Goal: Transaction & Acquisition: Purchase product/service

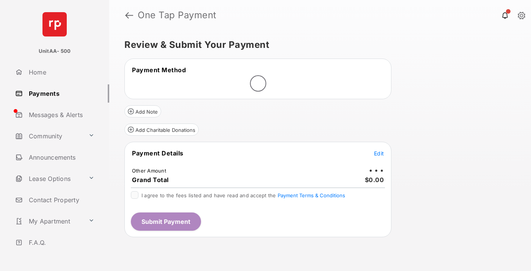
click at [379, 153] on span "Edit" at bounding box center [379, 153] width 10 height 6
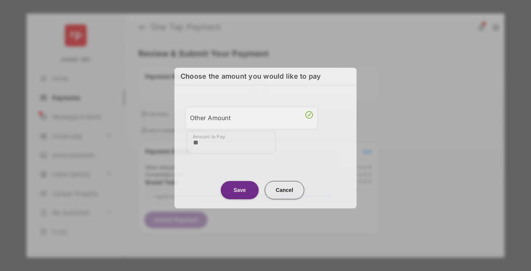
type input "**"
click at [240, 189] on button "Save" at bounding box center [240, 190] width 38 height 18
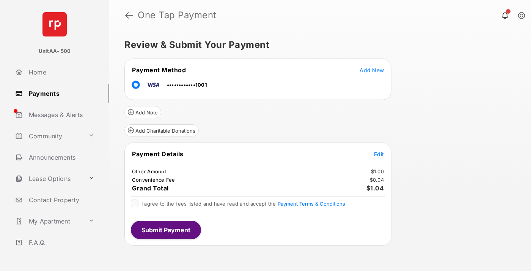
click at [379, 154] on span "Edit" at bounding box center [379, 154] width 10 height 6
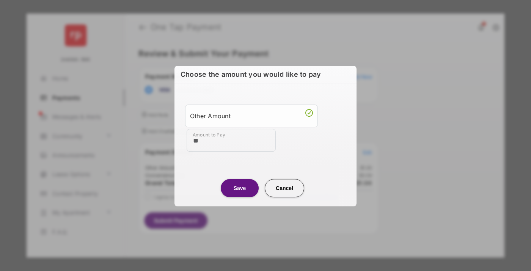
click at [240, 187] on button "Save" at bounding box center [240, 188] width 38 height 18
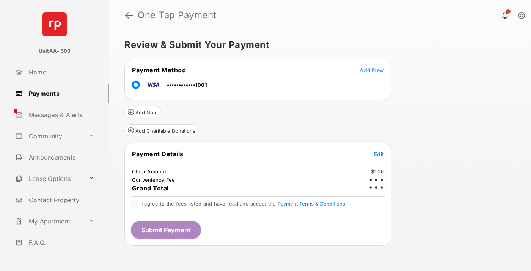
click at [165, 229] on button "Submit Payment" at bounding box center [166, 229] width 70 height 18
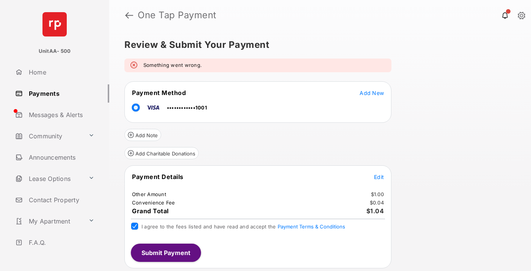
click at [59, 93] on link "Payments" at bounding box center [60, 93] width 97 height 18
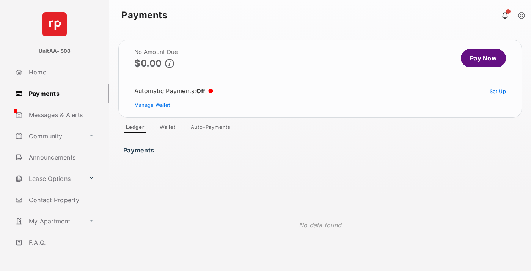
click at [480, 58] on link "Pay Now" at bounding box center [483, 58] width 45 height 18
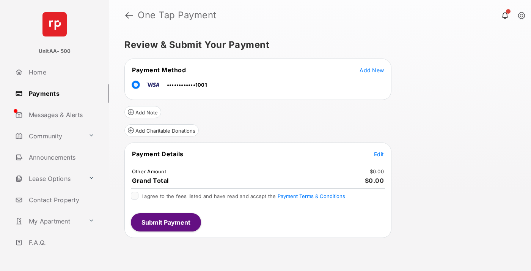
click at [379, 154] on span "Edit" at bounding box center [379, 154] width 10 height 6
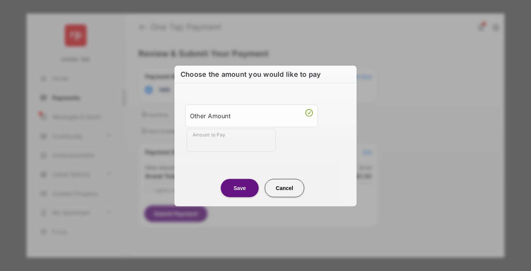
click at [252, 115] on div "Other Amount" at bounding box center [251, 115] width 123 height 13
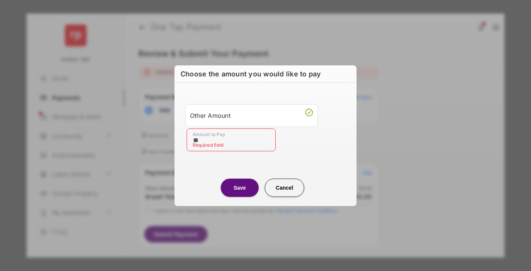
type input "**"
click at [240, 187] on button "Save" at bounding box center [240, 187] width 38 height 18
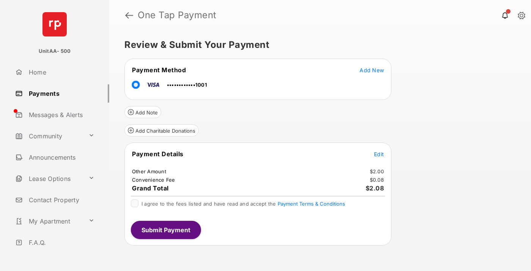
click at [379, 154] on span "Edit" at bounding box center [379, 154] width 10 height 6
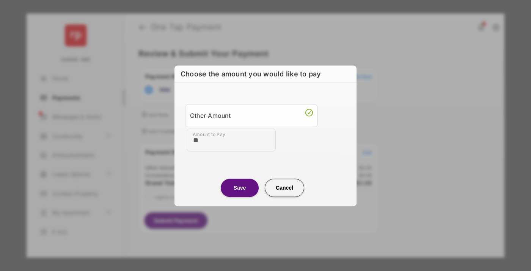
click at [240, 187] on button "Save" at bounding box center [240, 187] width 38 height 18
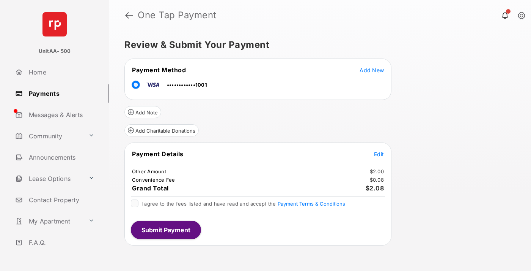
click at [165, 229] on button "Submit Payment" at bounding box center [166, 229] width 70 height 18
